Goal: Find specific page/section: Find specific page/section

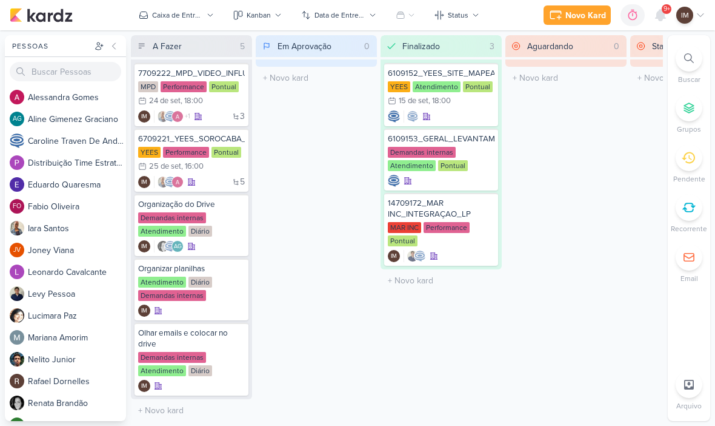
scroll to position [1, 0]
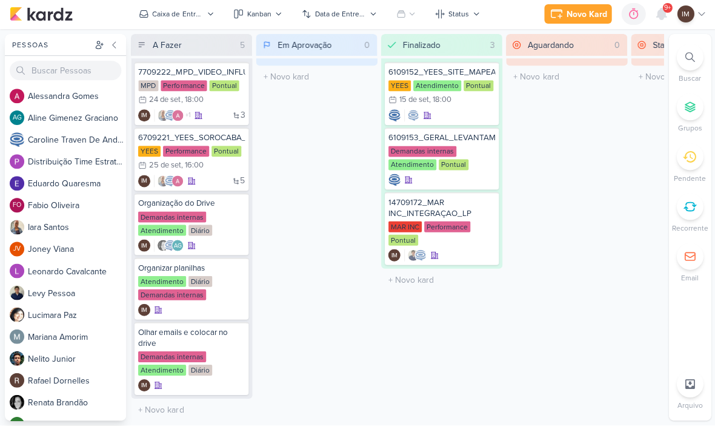
click at [681, 65] on div at bounding box center [689, 58] width 27 height 27
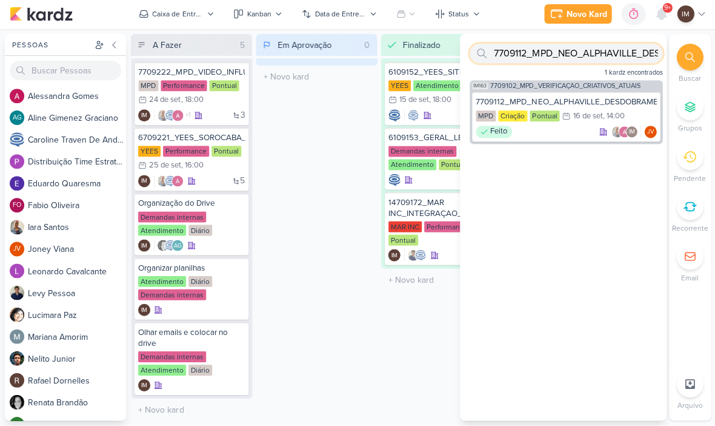
click at [607, 62] on input "7709112_MPD_NEO_ALPHAVILLE_DESDOBRAMENTO_DE_PEÇAS" at bounding box center [565, 54] width 193 height 19
click at [613, 62] on input "7709112_MPD_NEO_ALPHAVILLE_DESDOBRAMENTO_DE_PEÇAS" at bounding box center [565, 54] width 193 height 19
click at [615, 59] on input "7709112_MPD_NEO_ALPHAVILLE_DESDOBRAMENTO_DE_PEÇAS" at bounding box center [565, 54] width 193 height 19
type input "7709112_MPD_NEO_ALPHAVILLE_DESDOBRAMENTO_DE_"
click at [597, 55] on input "7709112_MPD_NEO_ALPHAVILLE_DESDOBRAMENTO_DE_" at bounding box center [565, 54] width 193 height 19
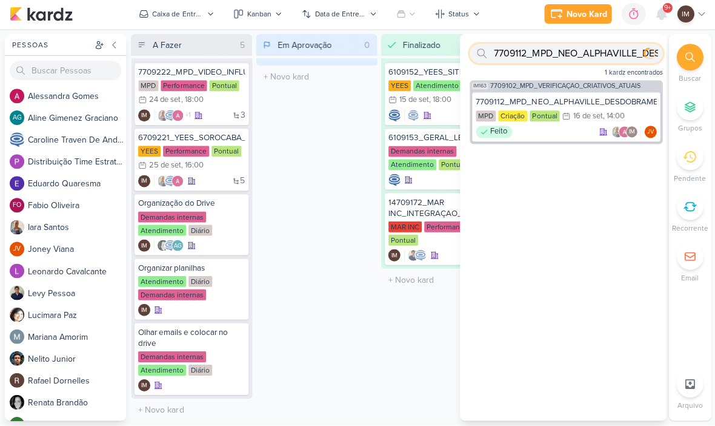
click at [595, 56] on input "7709112_MPD_NEO_ALPHAVILLE_DESDOBRAMENTO_DE_" at bounding box center [565, 54] width 193 height 19
click at [504, 62] on input "text" at bounding box center [565, 54] width 193 height 19
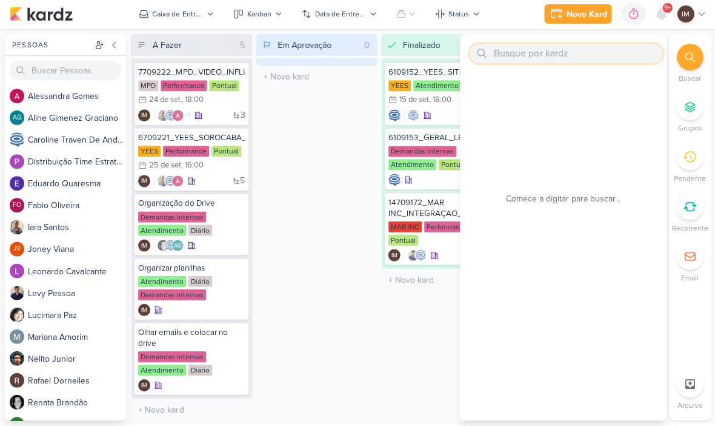
click at [517, 58] on input "text" at bounding box center [565, 54] width 193 height 19
click at [515, 57] on input "text" at bounding box center [565, 54] width 193 height 19
paste input "7709222_MPD_VIDEO_INFLUENCER_DECORADO"
type input "7709222_MPD_VIDEO_INFLUENCER_DECORADO"
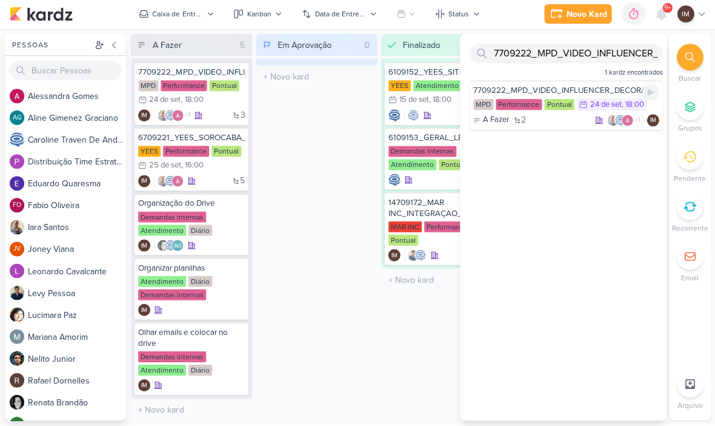
click at [557, 120] on div "A Fazer 2 +1 IM" at bounding box center [565, 121] width 185 height 12
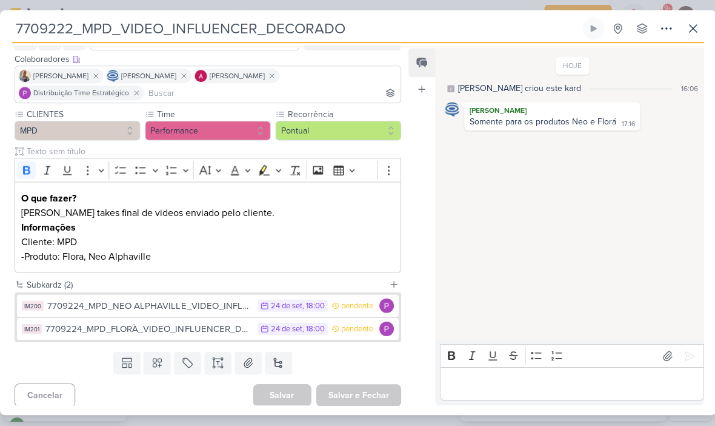
scroll to position [71, 0]
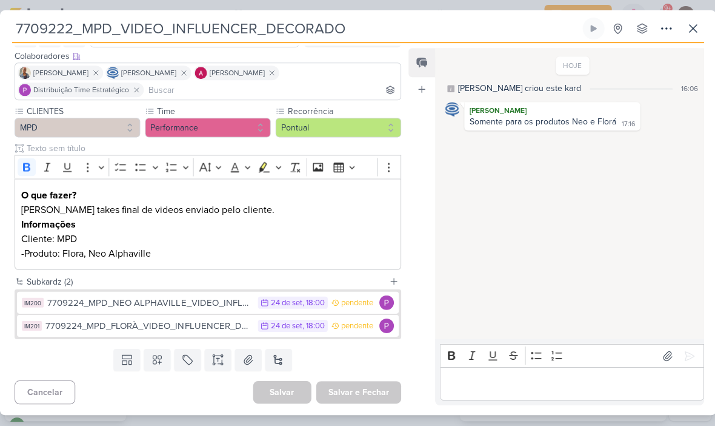
click at [162, 301] on div "7709224_MPD_NEO ALPHAVILLE_VIDEO_INFLUENCER_DECORADO" at bounding box center [149, 303] width 204 height 14
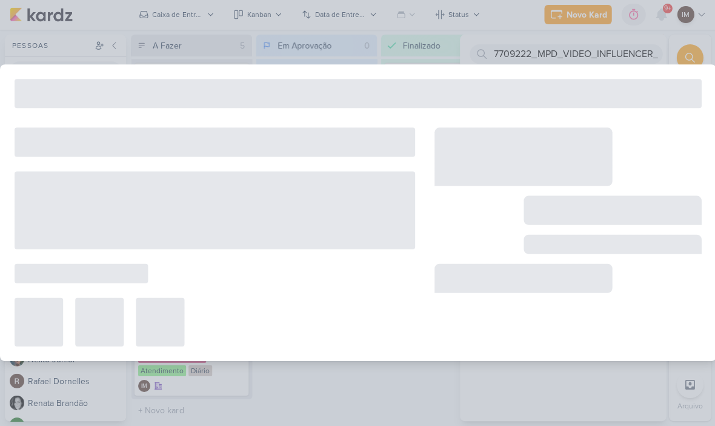
type input "7709224_MPD_NEO ALPHAVILLE_VIDEO_INFLUENCER_DECORADO"
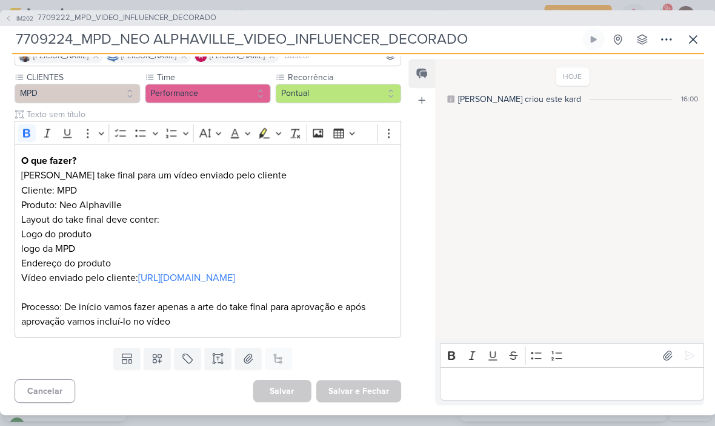
scroll to position [113, 0]
click at [5, 24] on div "IM202 7709222_MPD_VIDEO_INFLUENCER_DECORADO" at bounding box center [357, 19] width 715 height 16
click at [7, 18] on icon at bounding box center [8, 18] width 7 height 7
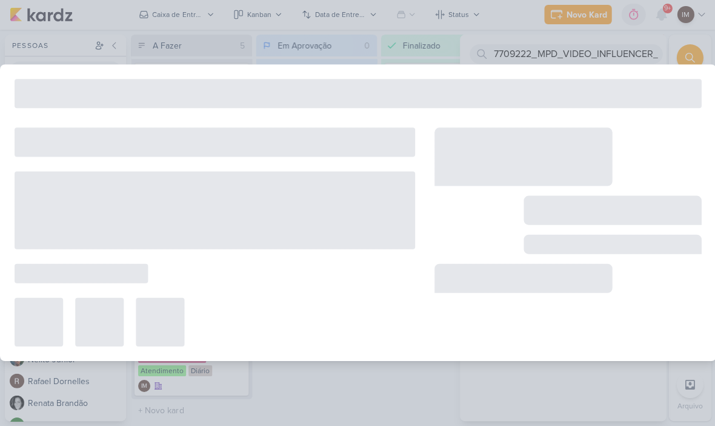
type input "7709222_MPD_VIDEO_INFLUENCER_DECORADO"
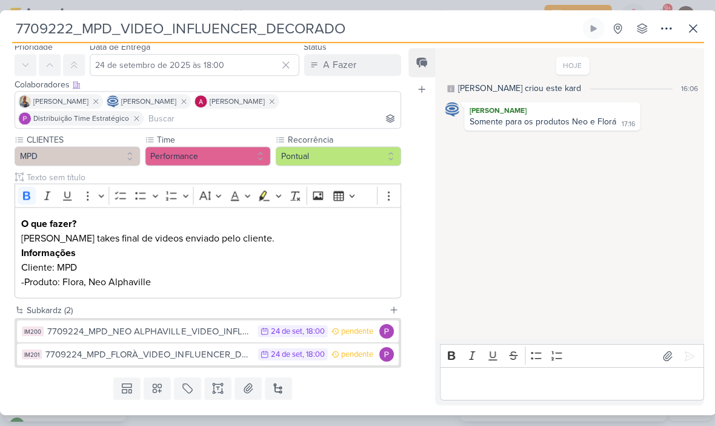
scroll to position [0, 0]
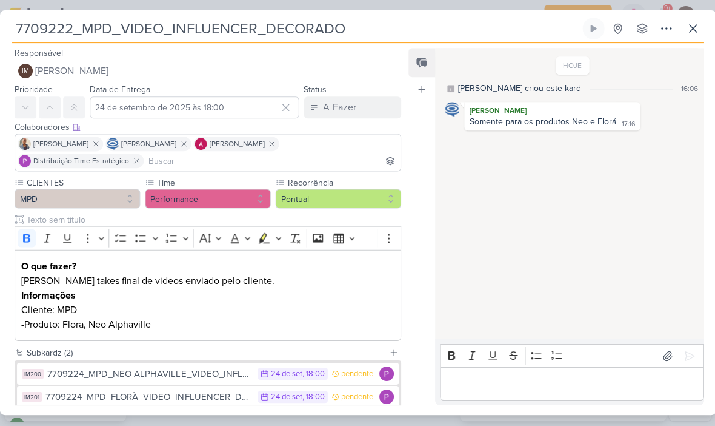
click at [32, 32] on input "7709222_MPD_VIDEO_INFLUENCER_DECORADO" at bounding box center [295, 29] width 567 height 22
click at [28, 31] on input "7709222_MPD_VIDEO_INFLUENCER_DECORADO" at bounding box center [295, 29] width 567 height 22
click at [38, 26] on input "7709222_MPD_VIDEO_INFLUENCER_DECORADO" at bounding box center [295, 29] width 567 height 22
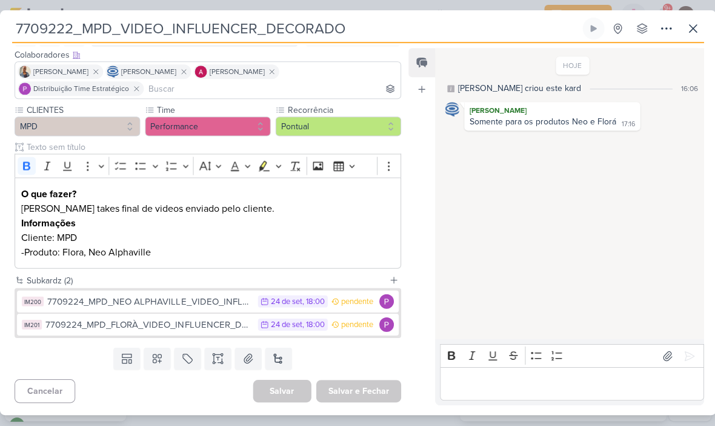
scroll to position [72, 0]
click at [586, 158] on div "HOJE [PERSON_NAME] criou este kard 16:06 [PERSON_NAME] Somente para os produtos…" at bounding box center [568, 194] width 267 height 289
click at [188, 299] on div "7709224_MPD_NEO ALPHAVILLE_VIDEO_INFLUENCER_DECORADO" at bounding box center [149, 302] width 204 height 14
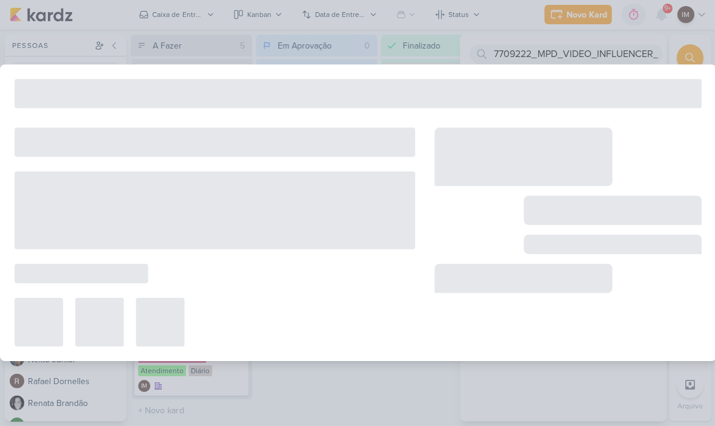
type input "7709224_MPD_NEO ALPHAVILLE_VIDEO_INFLUENCER_DECORADO"
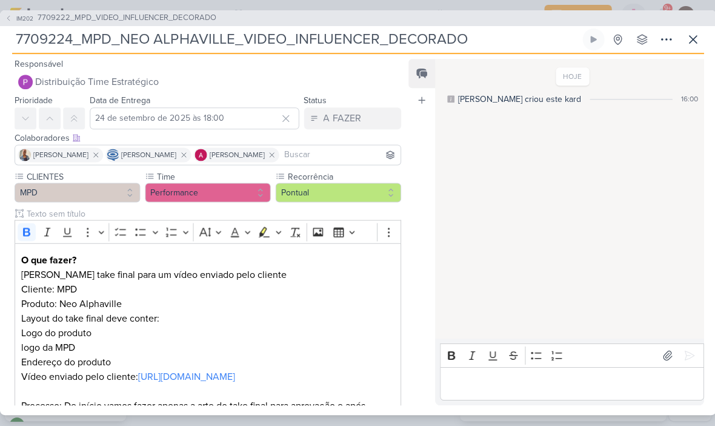
click at [53, 41] on input "7709224_MPD_NEO ALPHAVILLE_VIDEO_INFLUENCER_DECORADO" at bounding box center [295, 40] width 567 height 22
click at [52, 42] on input "7709224_MPD_NEO ALPHAVILLE_VIDEO_INFLUENCER_DECORADO" at bounding box center [295, 40] width 567 height 22
click at [54, 43] on input "7709224_MPD_NEO ALPHAVILLE_VIDEO_INFLUENCER_DECORADO" at bounding box center [295, 40] width 567 height 22
click at [9, 17] on icon at bounding box center [8, 18] width 2 height 5
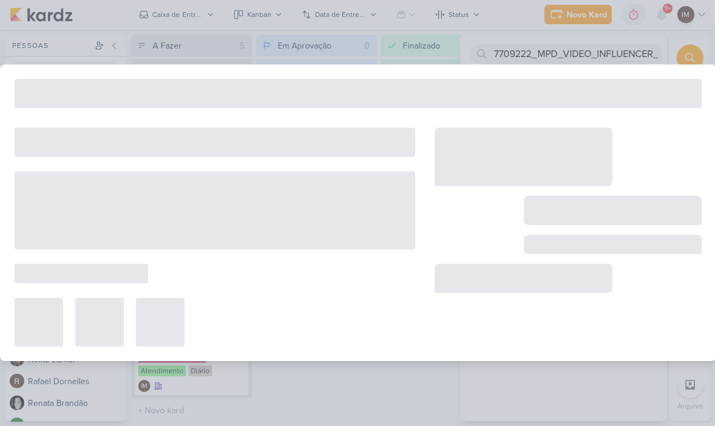
type input "7709222_MPD_VIDEO_INFLUENCER_DECORADO"
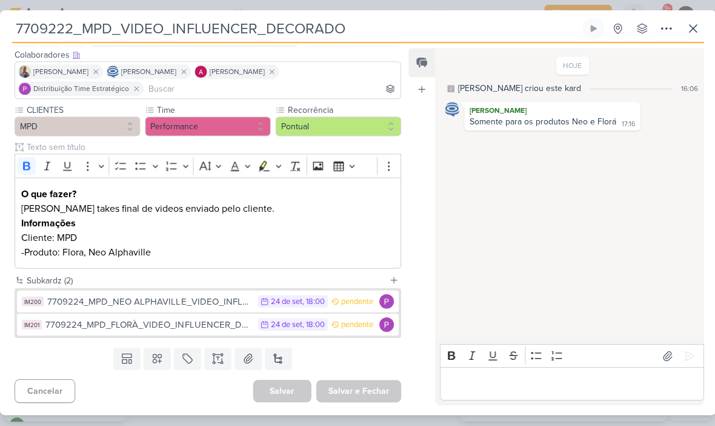
click at [157, 322] on div "7709224_MPD_FLORÀ_VIDEO_INFLUENCER_DECORADO" at bounding box center [148, 325] width 206 height 14
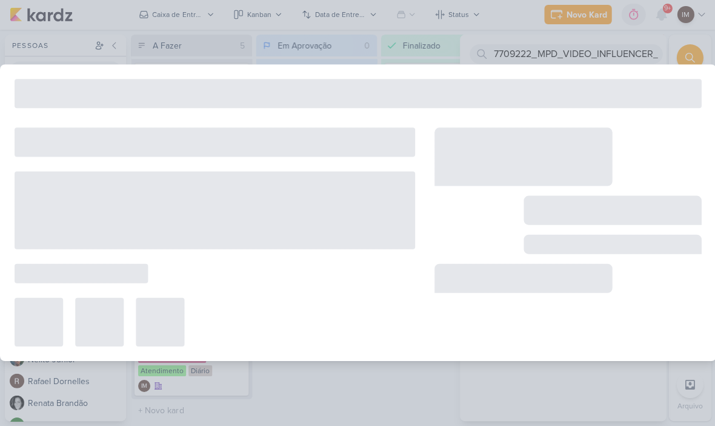
type input "7709224_MPD_FLORÀ_VIDEO_INFLUENCER_DECORADO"
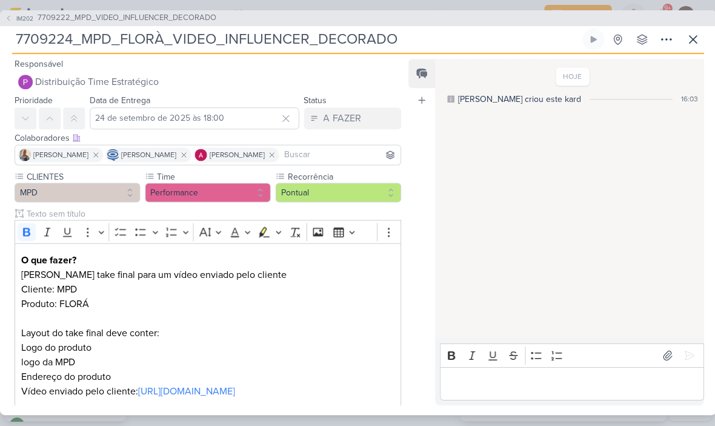
click at [189, 50] on input "7709224_MPD_FLORÀ_VIDEO_INFLUENCER_DECORADO" at bounding box center [295, 40] width 567 height 22
click at [189, 41] on input "7709224_MPD_FLORÀ_VIDEO_INFLUENCER_DECORADO" at bounding box center [295, 40] width 567 height 22
click at [192, 47] on input "7709224_MPD_FLORÀ_VIDEO_INFLUENCER_DECORADO" at bounding box center [295, 40] width 567 height 22
click at [178, 49] on input "7709224_MPD_FLORÀ_VIDEO_INFLUENCER_DECORADO" at bounding box center [295, 40] width 567 height 22
click at [182, 48] on input "7709224_MPD_FLORÀ_VIDEO_INFLUENCER_DECORADO" at bounding box center [295, 40] width 567 height 22
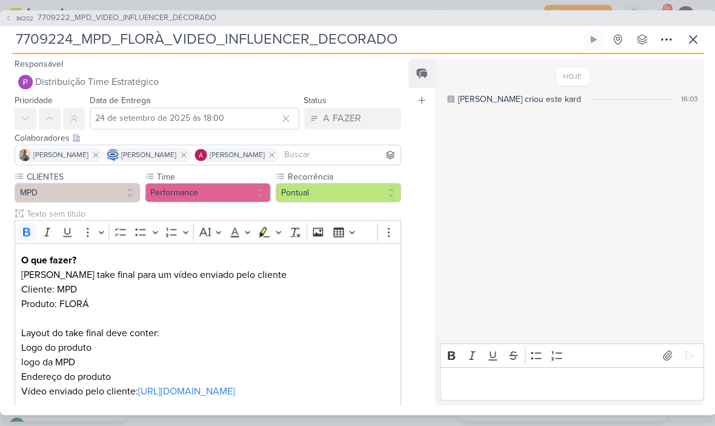
click at [692, 41] on icon at bounding box center [692, 40] width 15 height 15
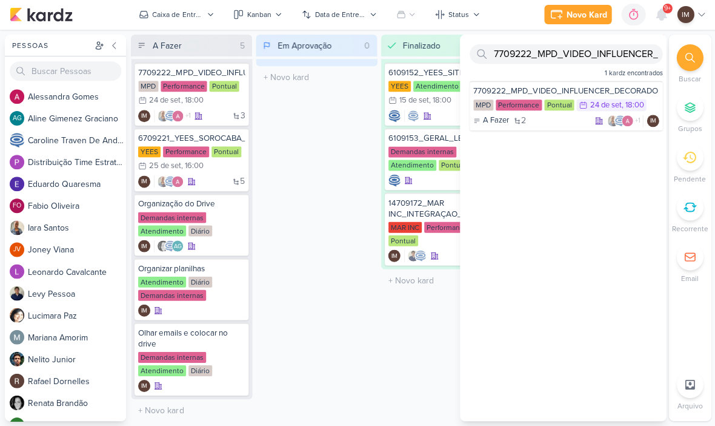
click at [661, 19] on icon at bounding box center [661, 15] width 10 height 11
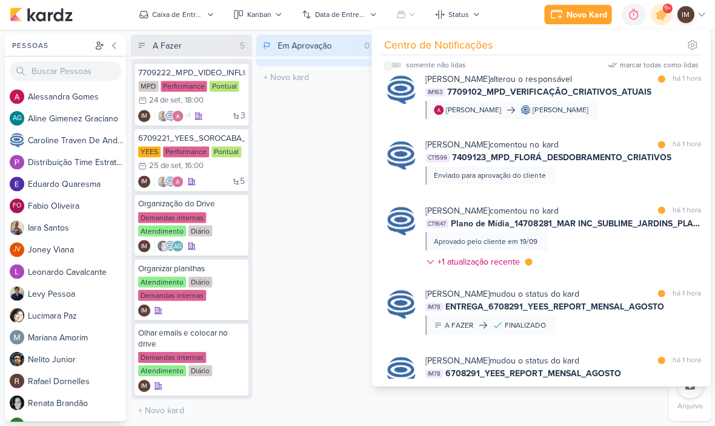
scroll to position [903, 0]
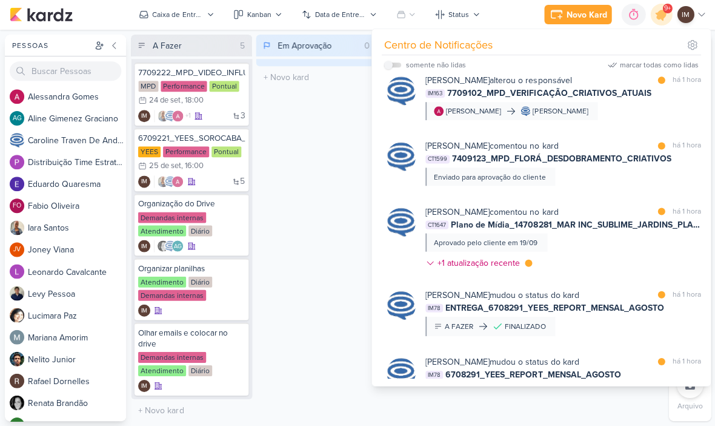
click at [672, 121] on div "[PERSON_NAME] alterou o responsável marcar como lida há 1 hora IM163 7709102_MP…" at bounding box center [562, 98] width 275 height 46
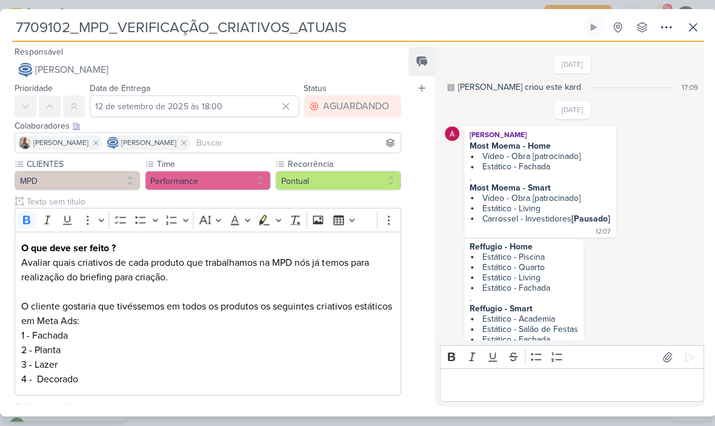
scroll to position [628, 0]
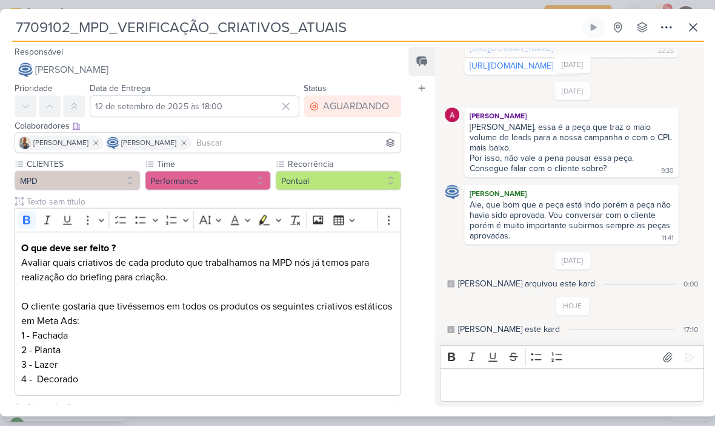
click at [692, 32] on icon at bounding box center [692, 28] width 15 height 15
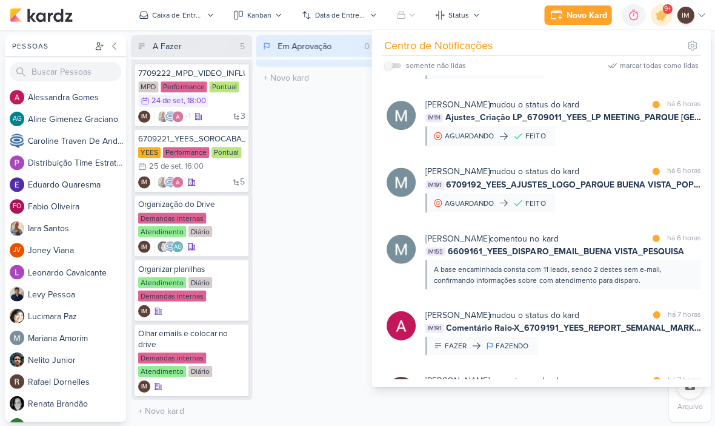
scroll to position [1973, 0]
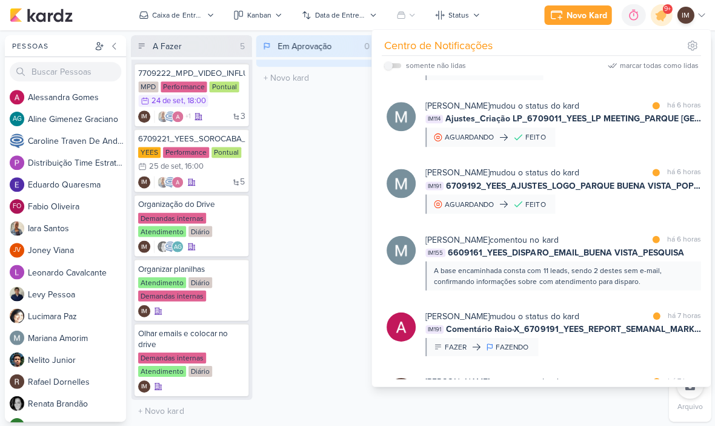
click at [632, 80] on div "[PERSON_NAME] mudou o status do kard marcar como lida há 4 horas CT1596 8409121…" at bounding box center [562, 56] width 275 height 47
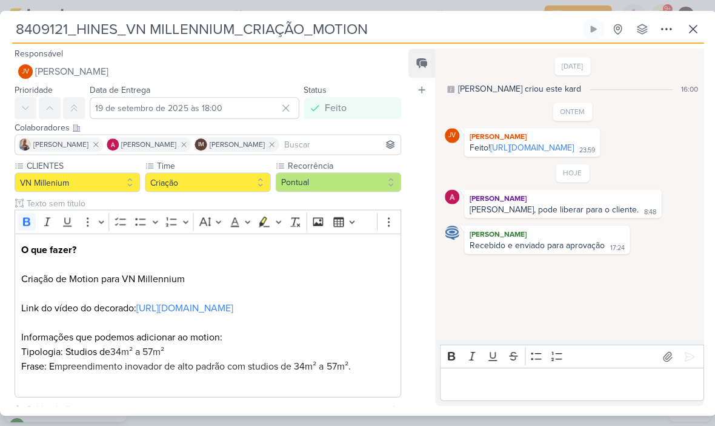
click at [700, 25] on button at bounding box center [692, 29] width 22 height 22
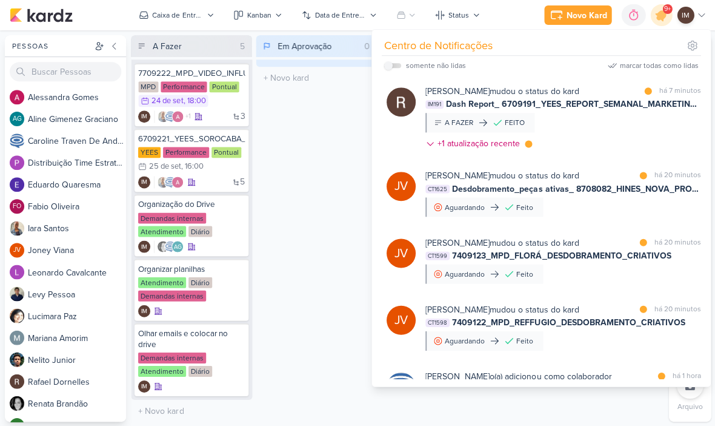
scroll to position [0, 0]
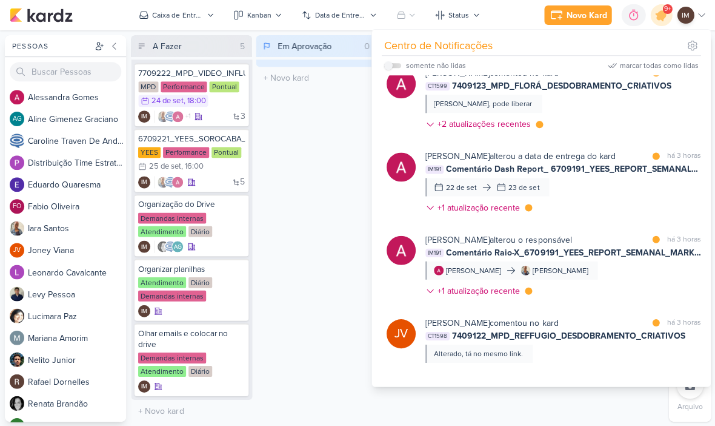
click at [327, 192] on div "Em Aprovação 0 Mover Para Esquerda Mover Para Direita [GEOGRAPHIC_DATA] O títul…" at bounding box center [316, 228] width 121 height 386
